Goal: Find specific page/section: Find specific page/section

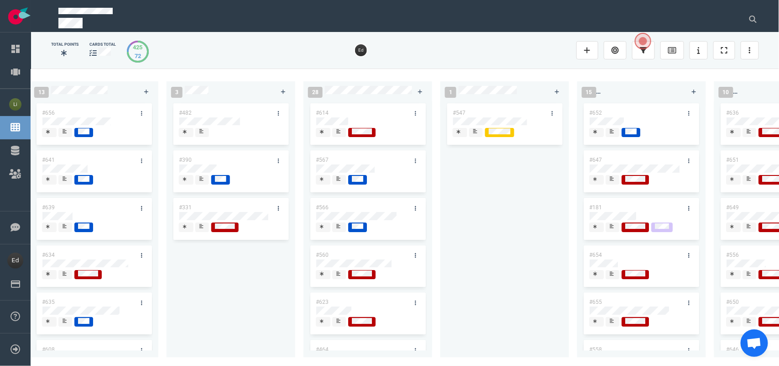
scroll to position [0, 259]
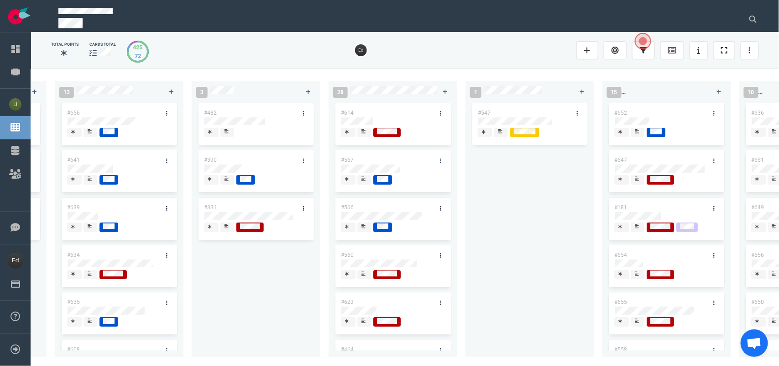
click at [738, 16] on div at bounding box center [750, 19] width 28 height 29
click at [762, 17] on button at bounding box center [753, 19] width 23 height 18
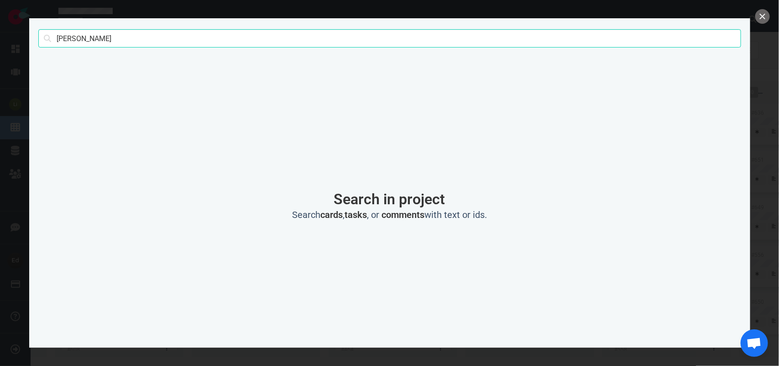
click at [63, 48] on div "[PERSON_NAME] Search" at bounding box center [389, 38] width 703 height 41
click at [63, 42] on input "[PERSON_NAME]" at bounding box center [389, 38] width 703 height 18
click button "Search" at bounding box center [0, 0] width 0 height 0
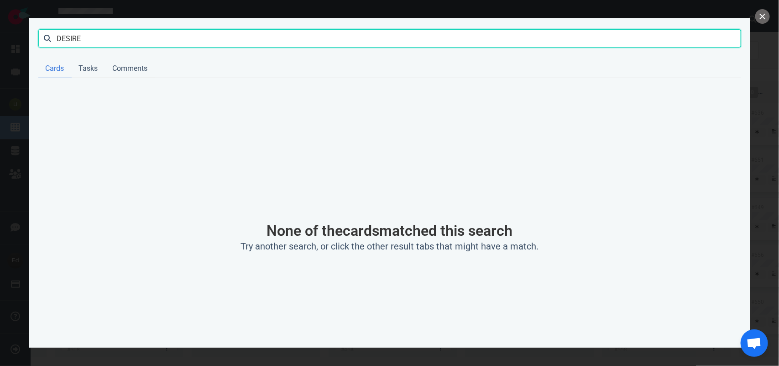
drag, startPoint x: 104, startPoint y: 34, endPoint x: 50, endPoint y: 31, distance: 53.5
click at [50, 31] on input "DESIRE" at bounding box center [389, 38] width 703 height 18
type input "[PERSON_NAME]"
click button "Search" at bounding box center [0, 0] width 0 height 0
drag, startPoint x: 152, startPoint y: 39, endPoint x: 190, endPoint y: 37, distance: 38.4
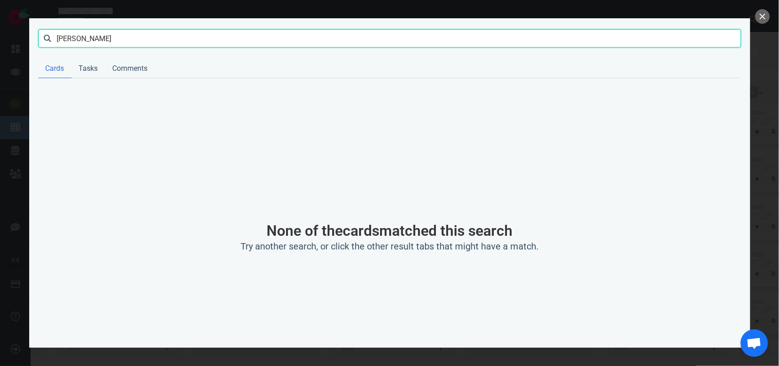
click at [147, 39] on input "[PERSON_NAME]" at bounding box center [389, 38] width 703 height 18
click at [761, 12] on button "close" at bounding box center [763, 16] width 15 height 15
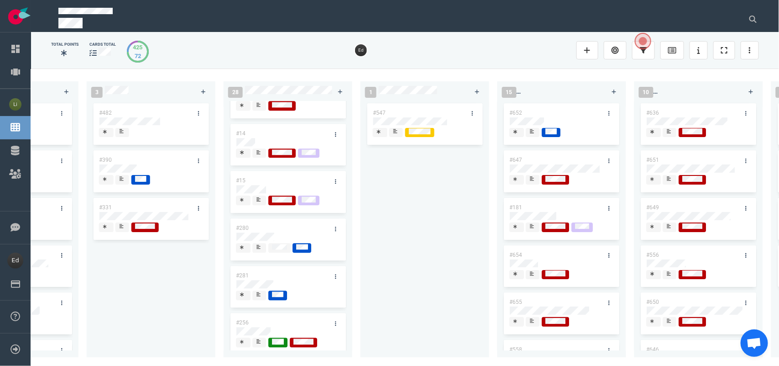
scroll to position [933, 0]
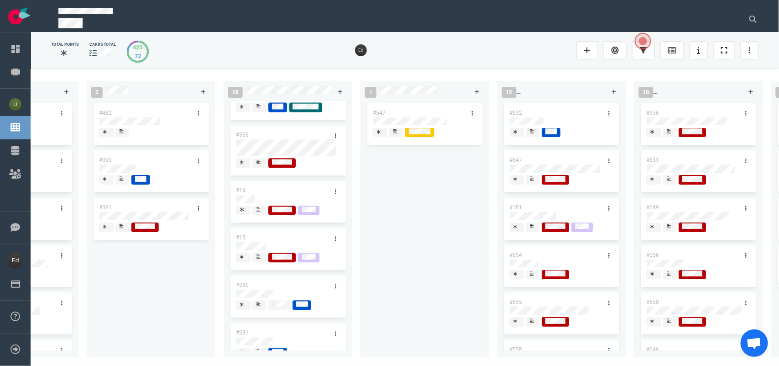
click at [255, 215] on span at bounding box center [259, 210] width 14 height 10
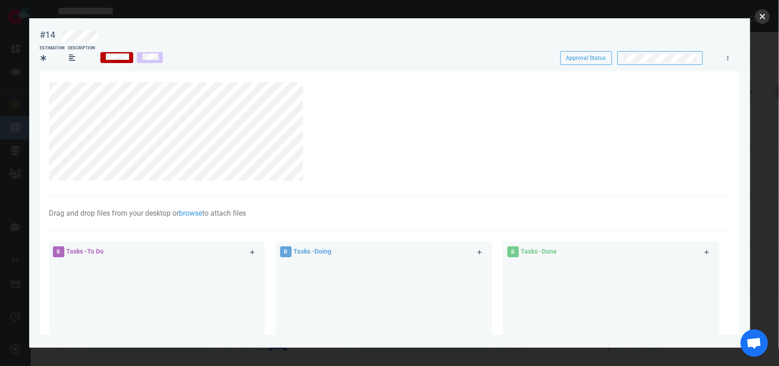
click at [763, 15] on button "close" at bounding box center [763, 16] width 15 height 15
